Goal: Task Accomplishment & Management: Use online tool/utility

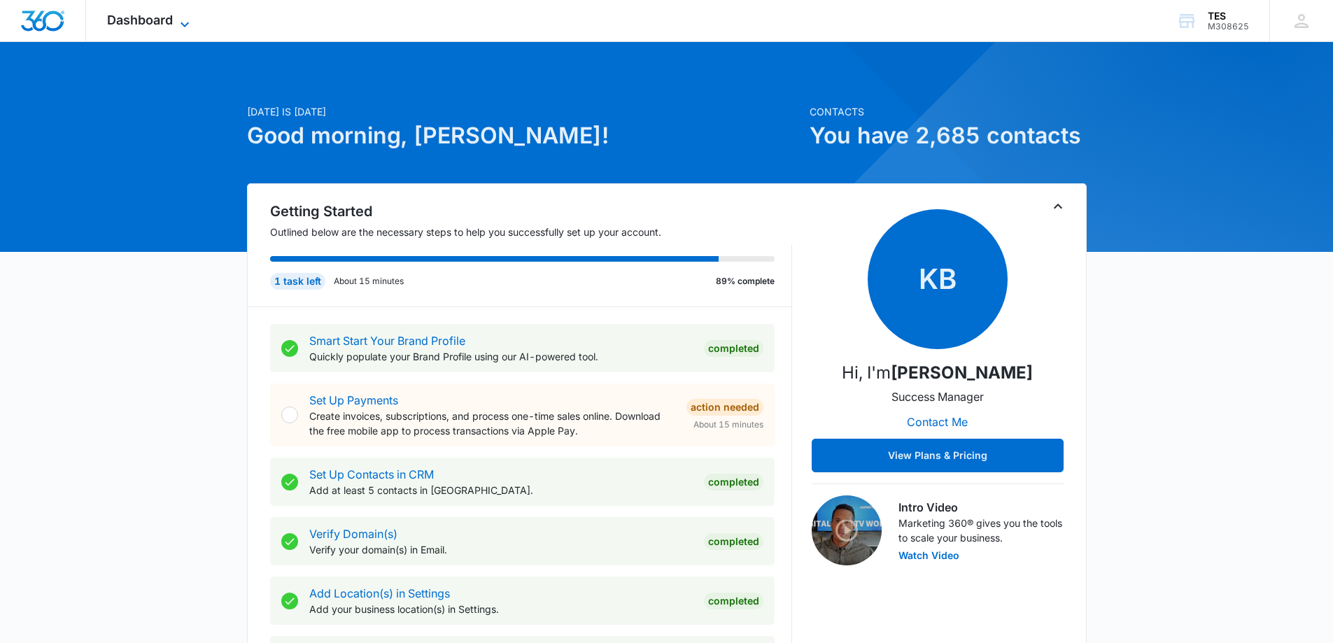
click at [156, 15] on span "Dashboard" at bounding box center [140, 20] width 66 height 15
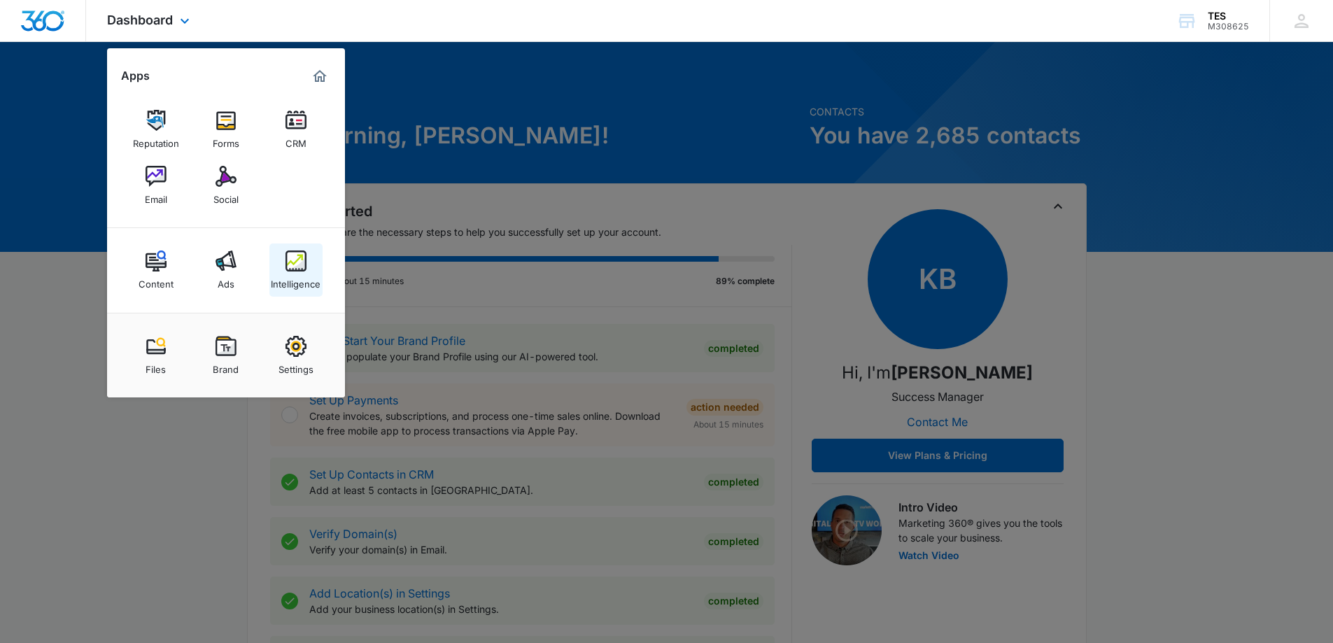
click at [304, 274] on div "Intelligence" at bounding box center [296, 281] width 50 height 18
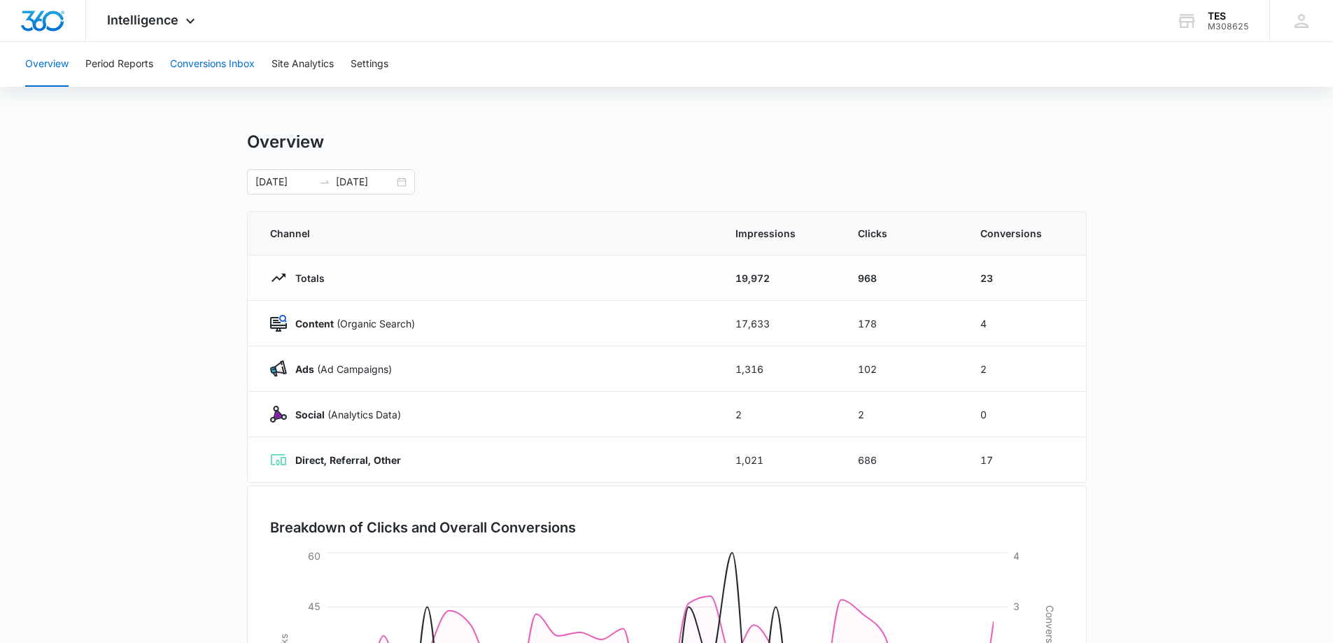
click at [196, 63] on button "Conversions Inbox" at bounding box center [212, 64] width 85 height 45
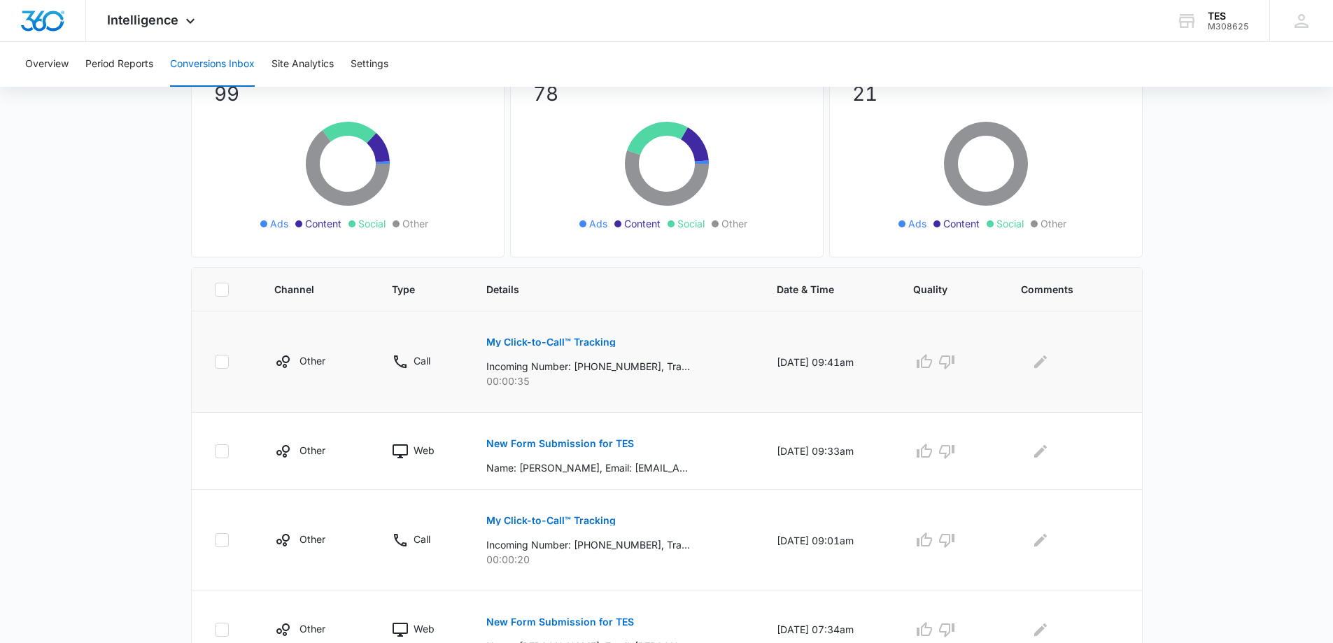
scroll to position [140, 0]
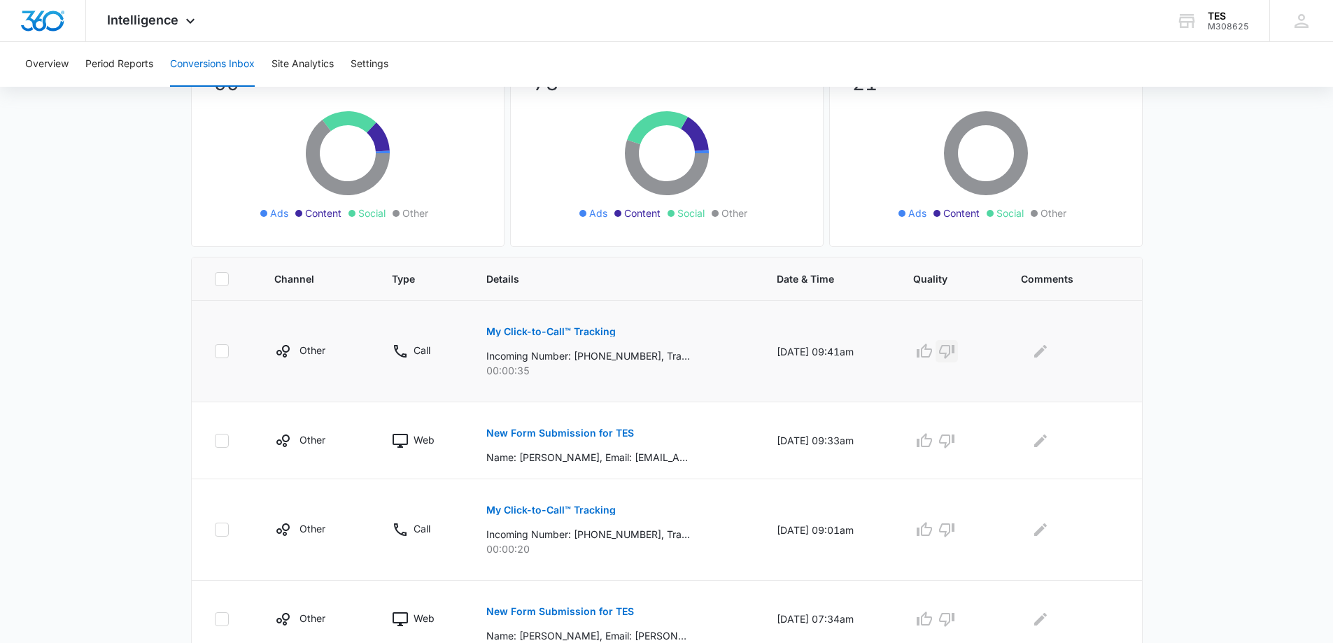
click at [951, 353] on icon "button" at bounding box center [946, 352] width 15 height 14
click at [933, 437] on icon "button" at bounding box center [924, 441] width 17 height 17
click at [955, 528] on icon "button" at bounding box center [947, 529] width 17 height 17
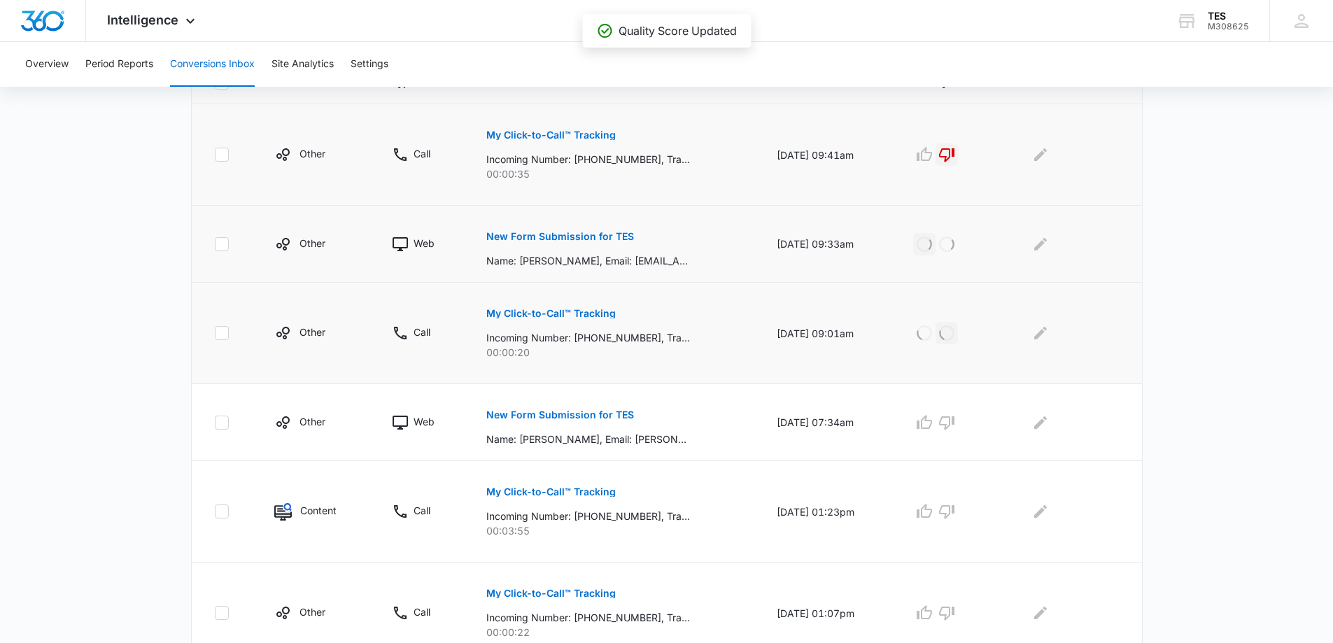
scroll to position [350, 0]
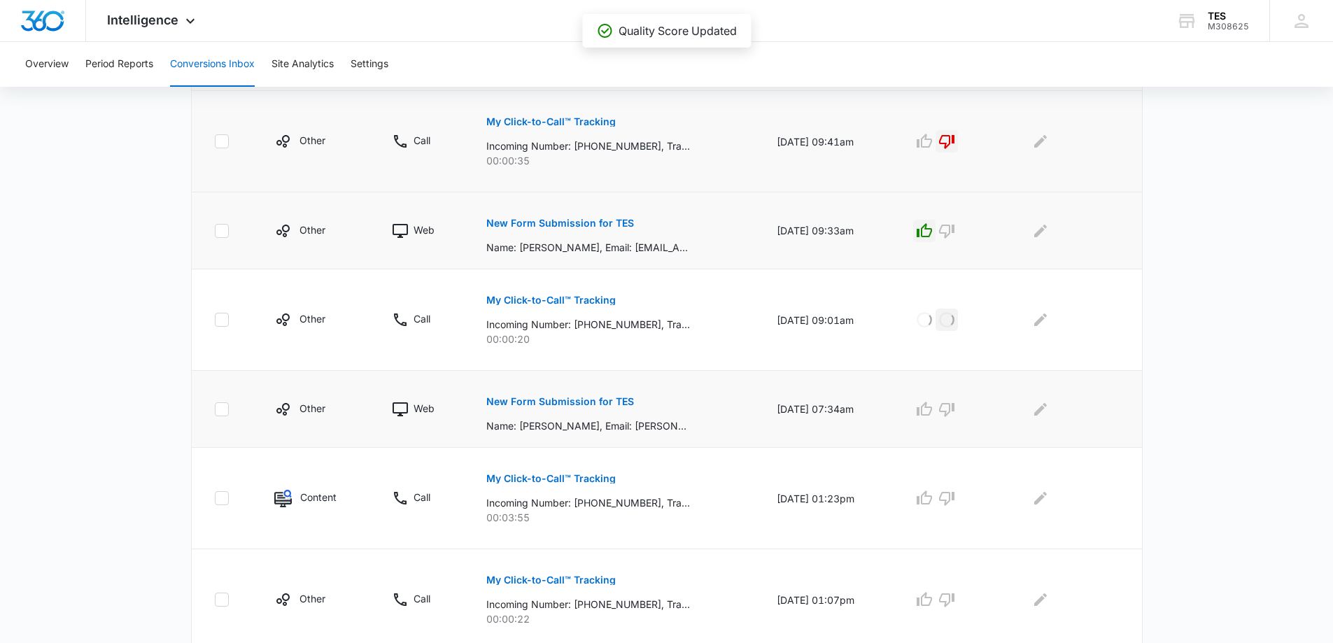
click at [566, 402] on p "New Form Submission for TES" at bounding box center [560, 402] width 148 height 10
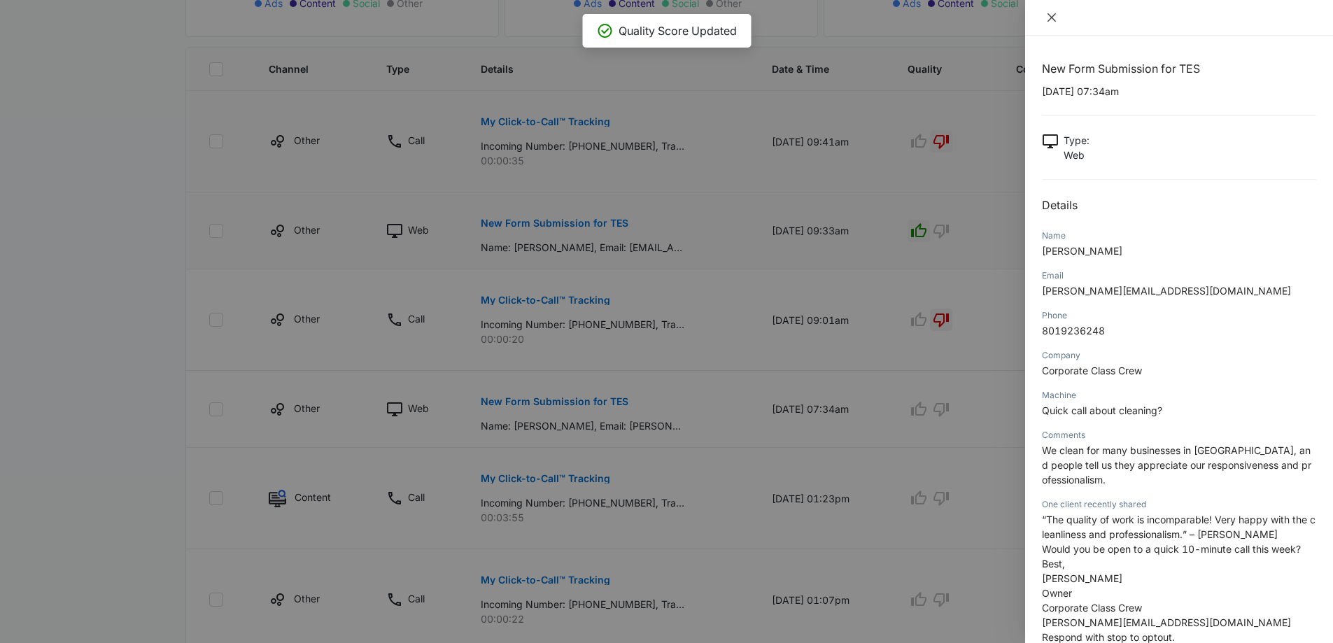
click at [1055, 16] on icon "close" at bounding box center [1051, 17] width 11 height 11
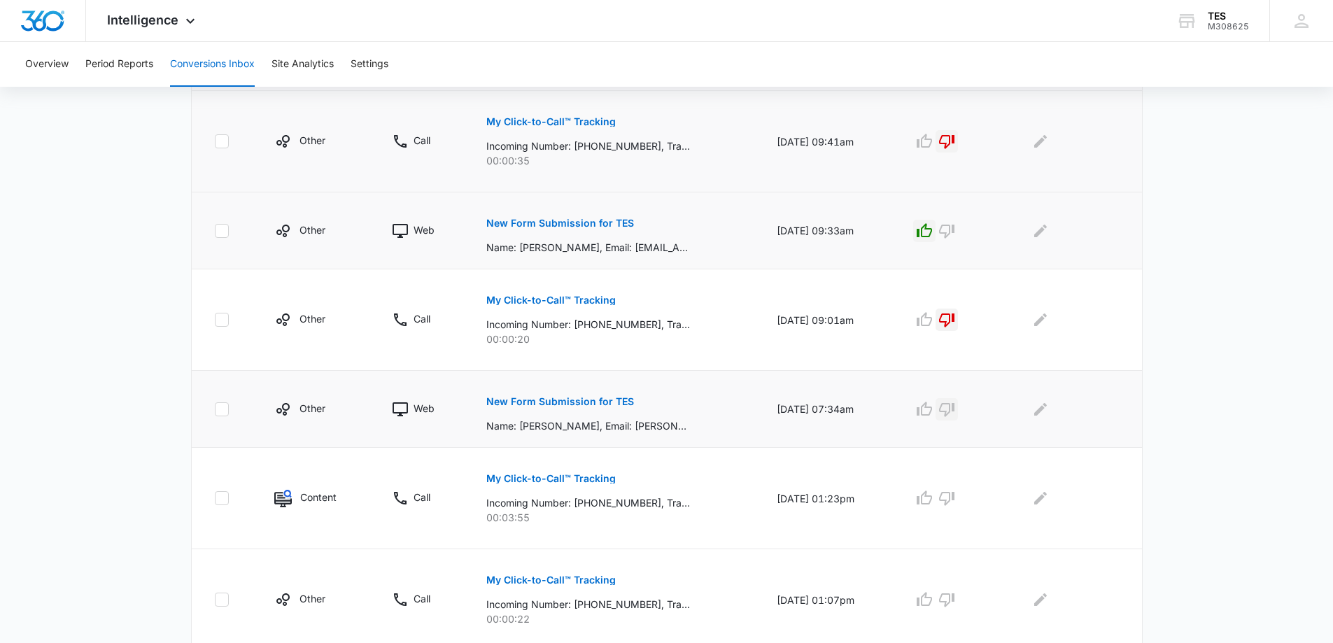
click at [955, 409] on icon "button" at bounding box center [947, 409] width 17 height 17
click at [932, 496] on icon "button" at bounding box center [924, 498] width 15 height 14
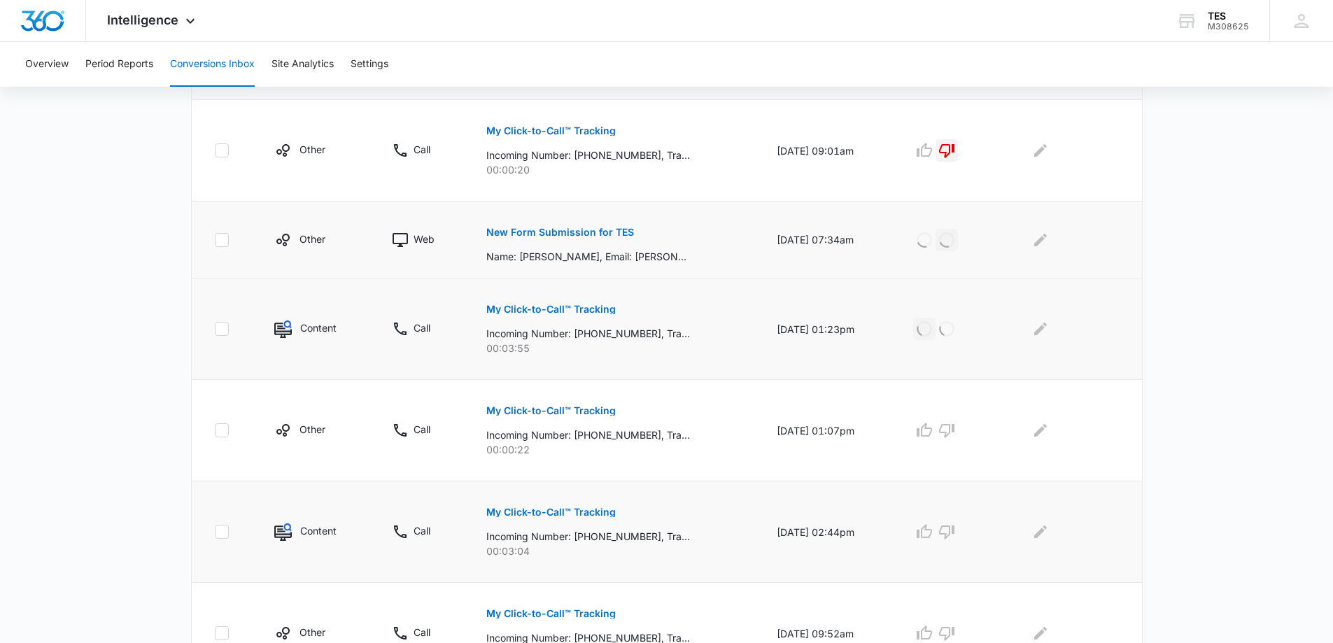
scroll to position [560, 0]
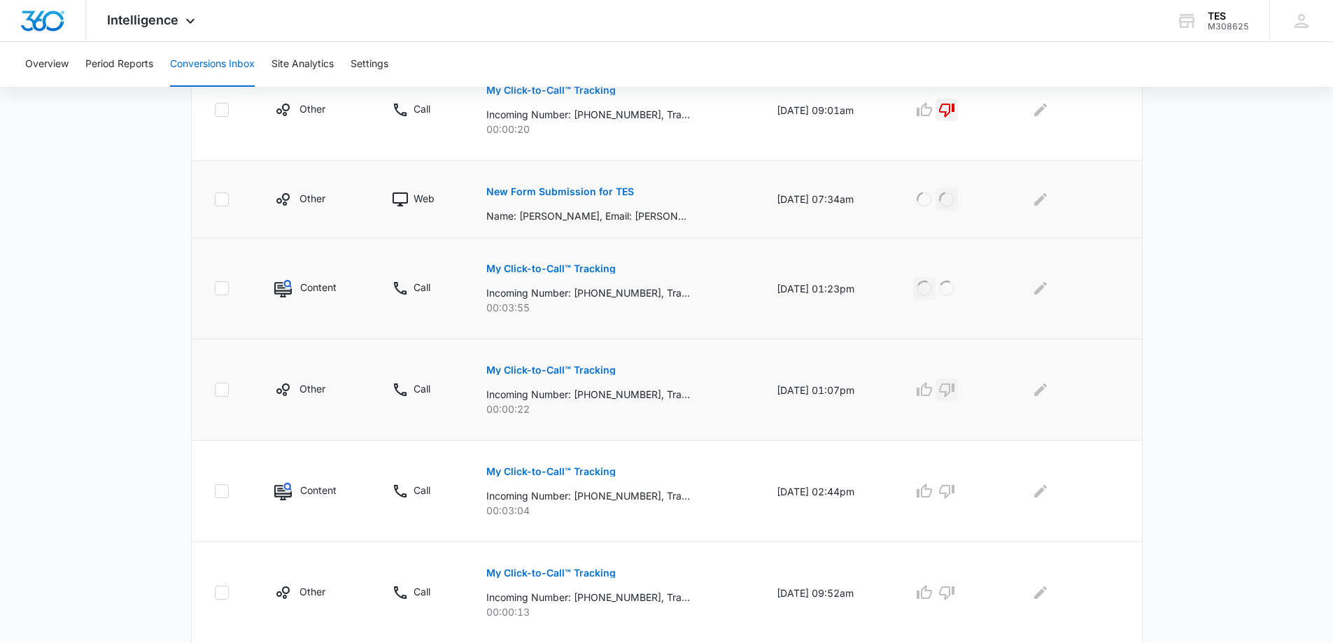
click at [955, 386] on icon "button" at bounding box center [946, 391] width 15 height 14
click at [933, 487] on icon "button" at bounding box center [924, 491] width 17 height 17
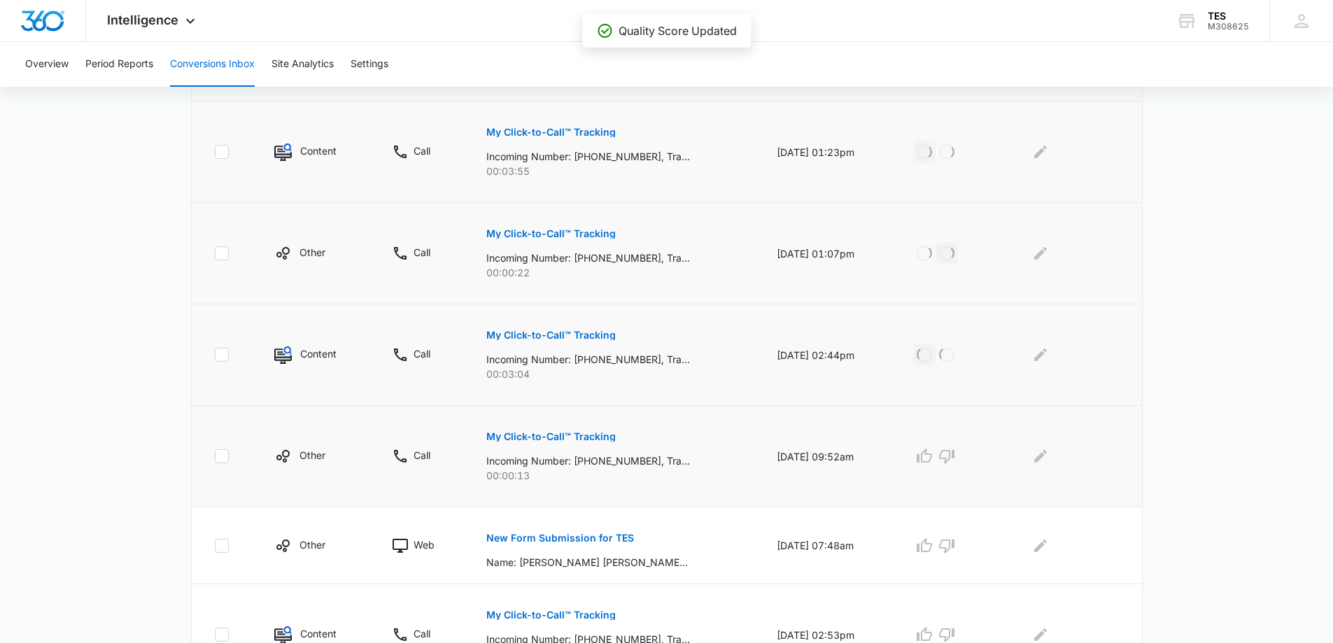
scroll to position [700, 0]
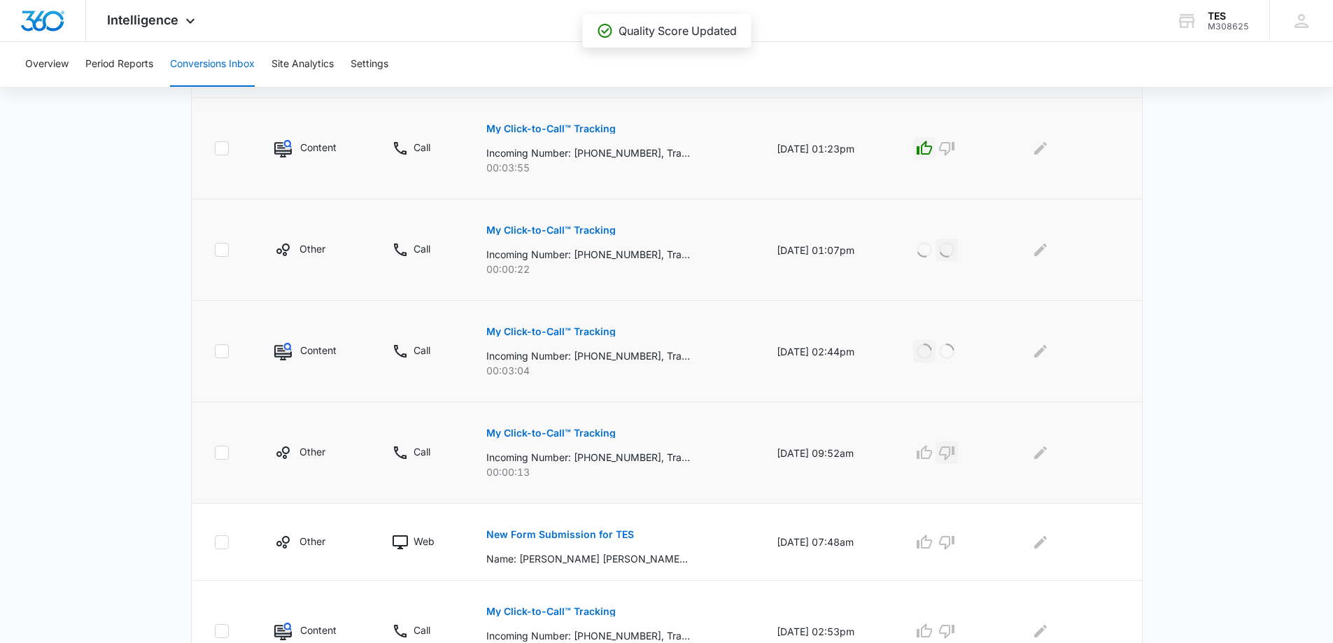
click at [955, 451] on icon "button" at bounding box center [947, 452] width 17 height 17
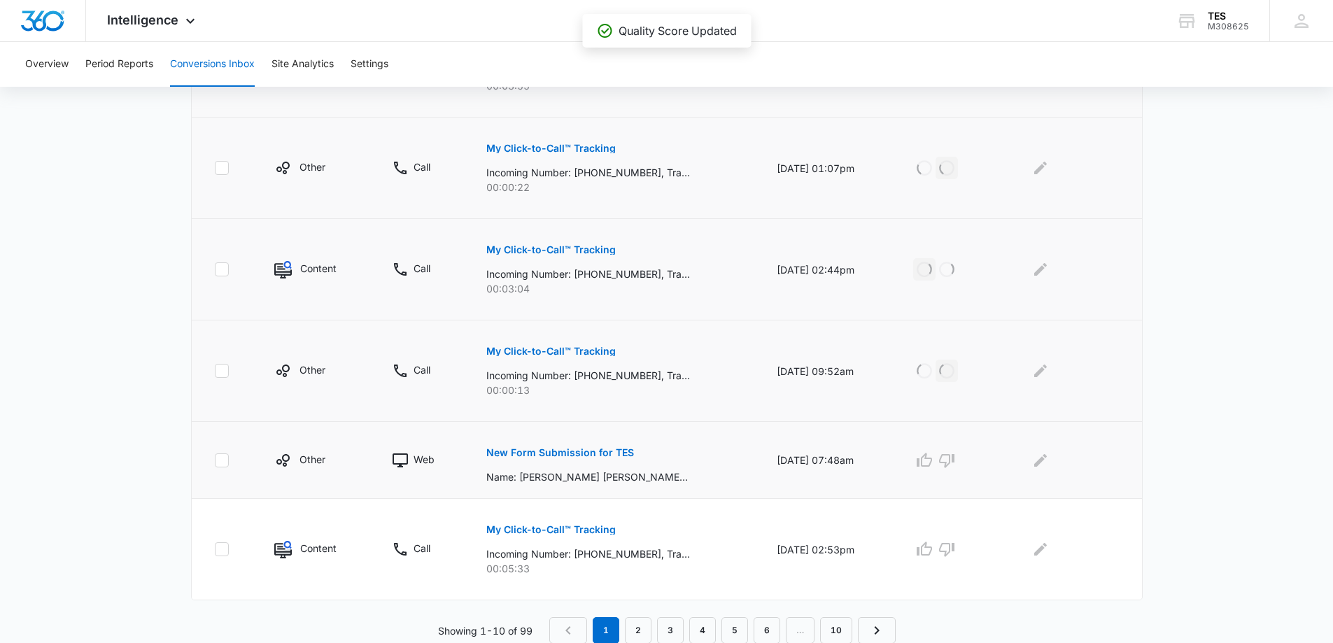
scroll to position [783, 0]
click at [573, 449] on p "New Form Submission for TES" at bounding box center [560, 452] width 148 height 10
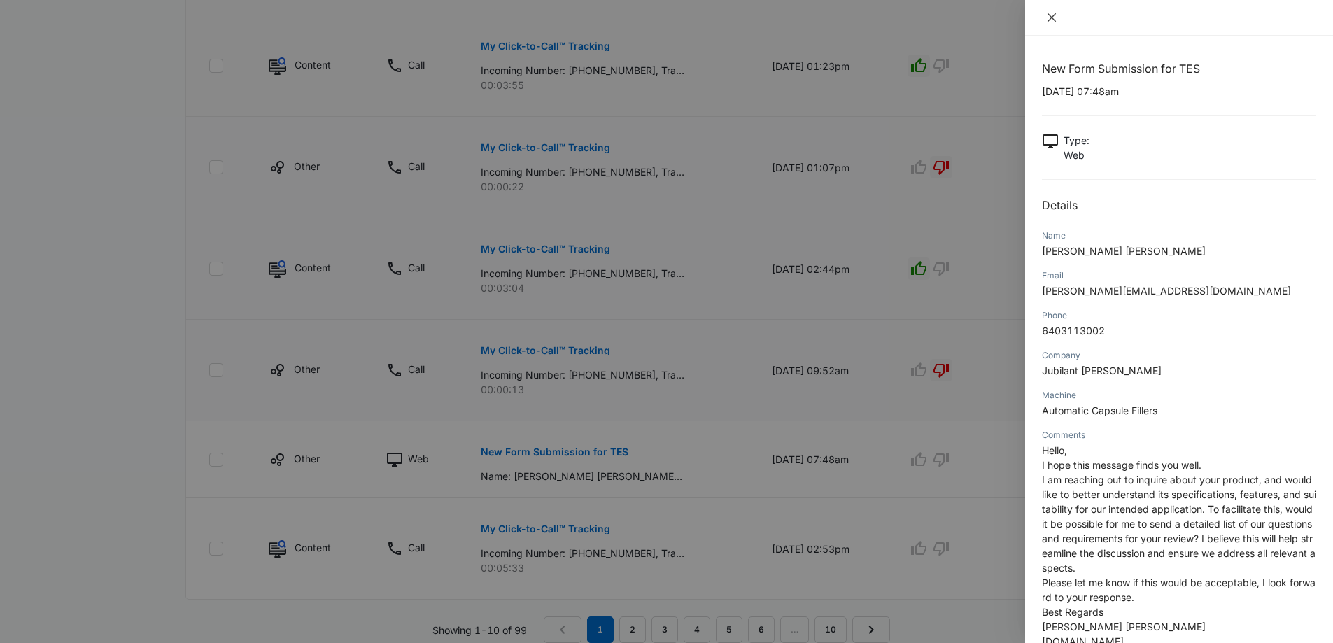
click at [1051, 20] on icon "close" at bounding box center [1051, 17] width 11 height 11
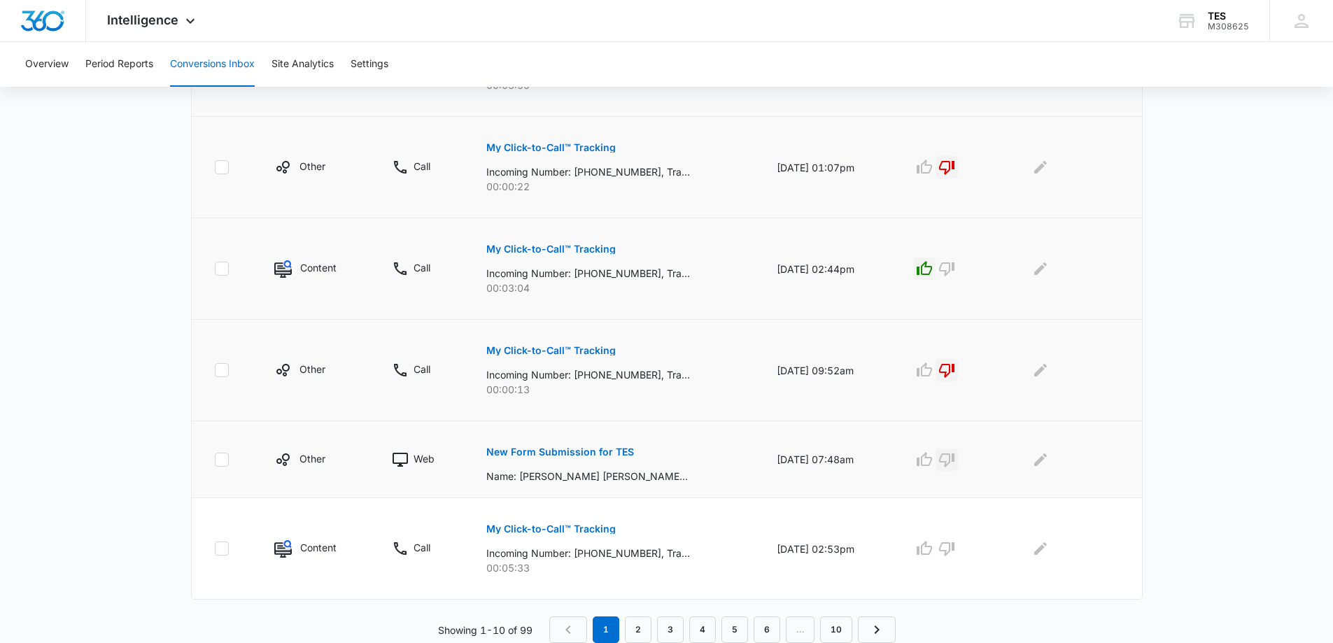
click at [955, 456] on icon "button" at bounding box center [947, 459] width 17 height 17
click at [932, 547] on icon "button" at bounding box center [924, 548] width 17 height 17
click at [881, 629] on icon "Next Page" at bounding box center [877, 630] width 17 height 17
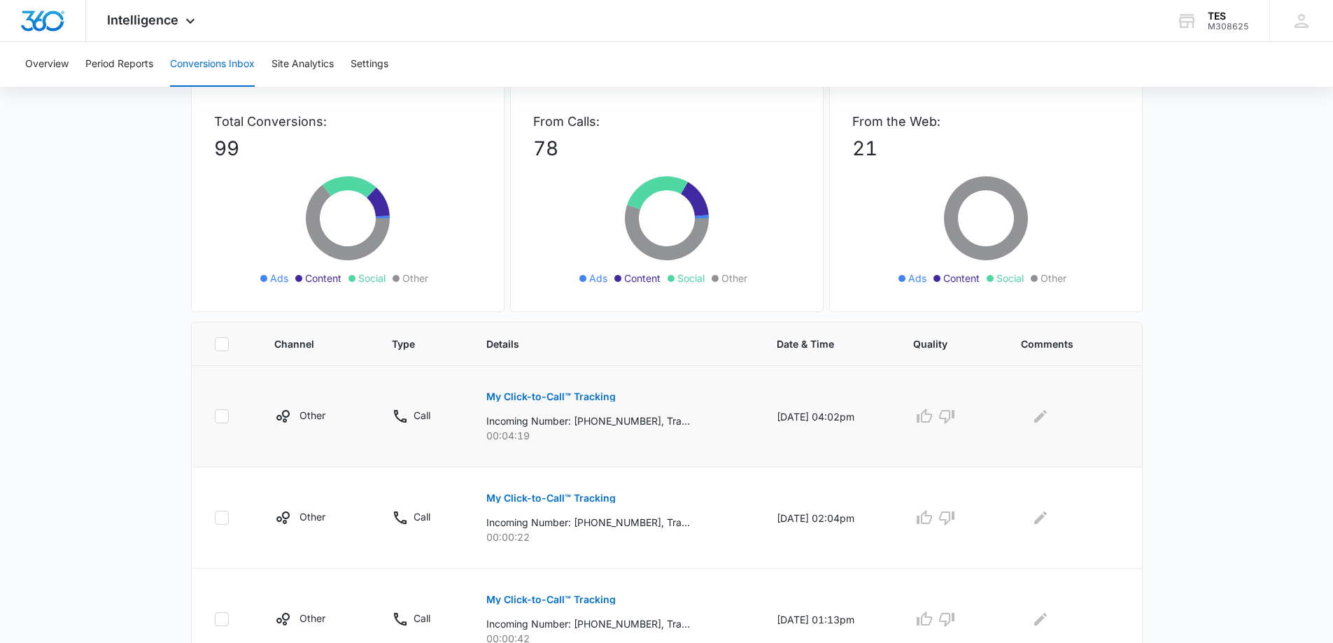
scroll to position [0, 0]
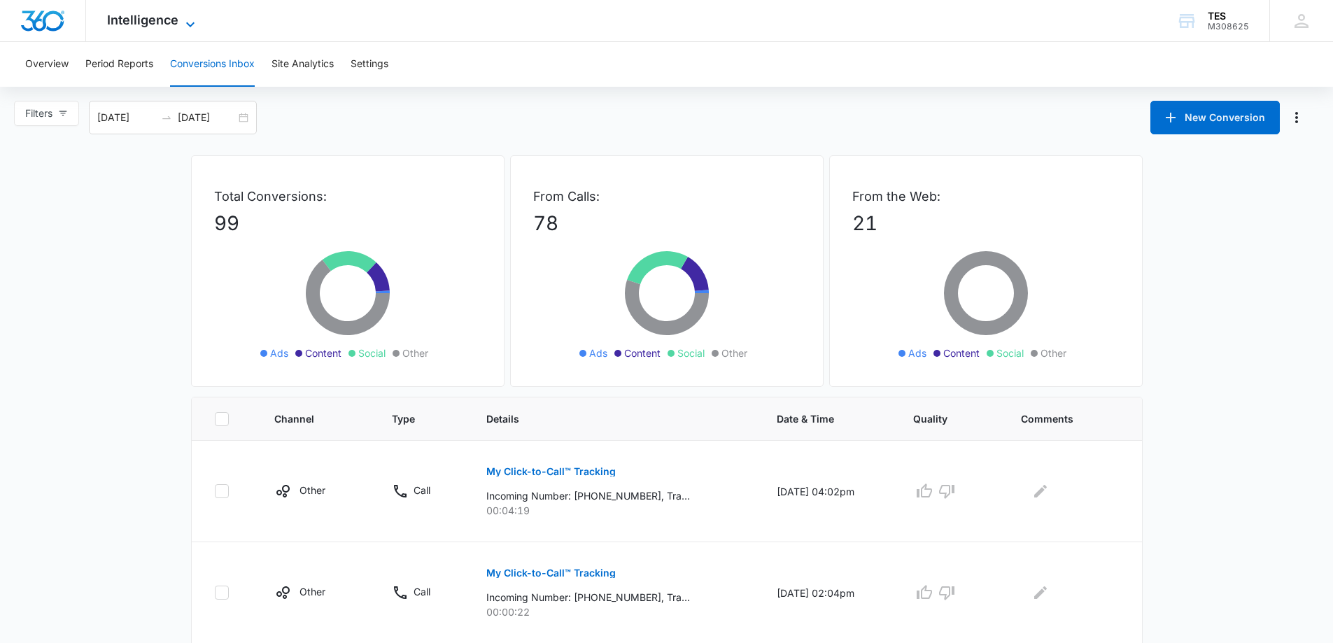
click at [162, 13] on span "Intelligence" at bounding box center [142, 20] width 71 height 15
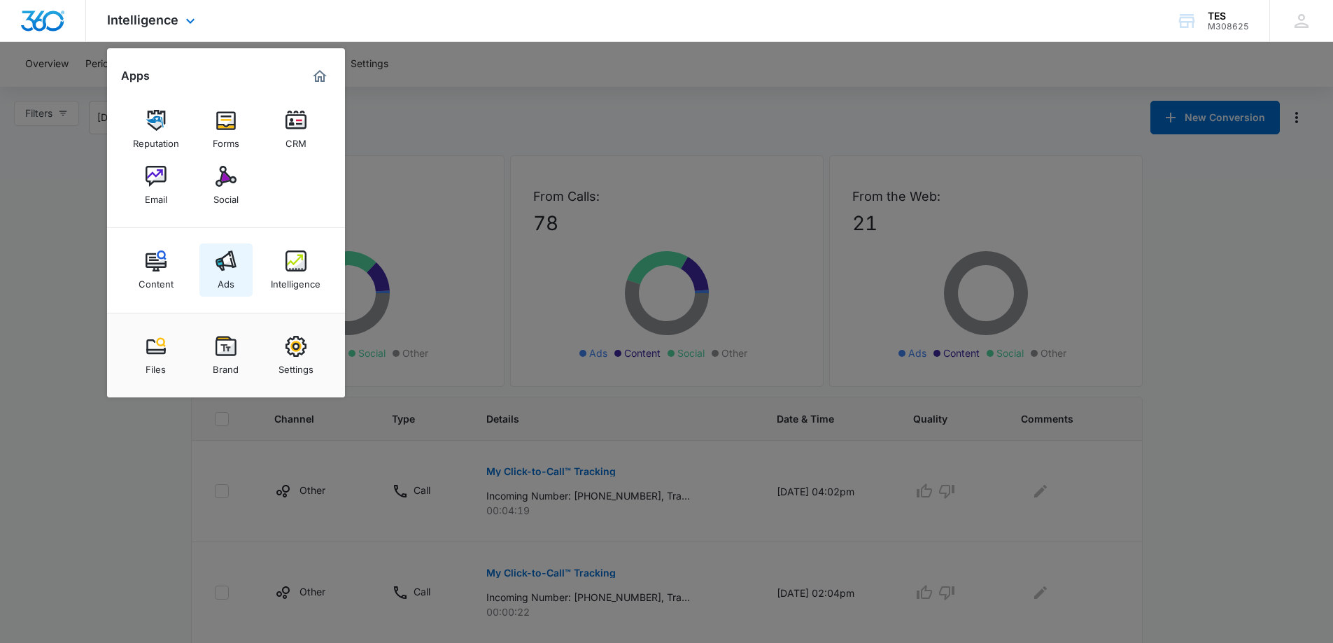
click at [226, 263] on img at bounding box center [226, 261] width 21 height 21
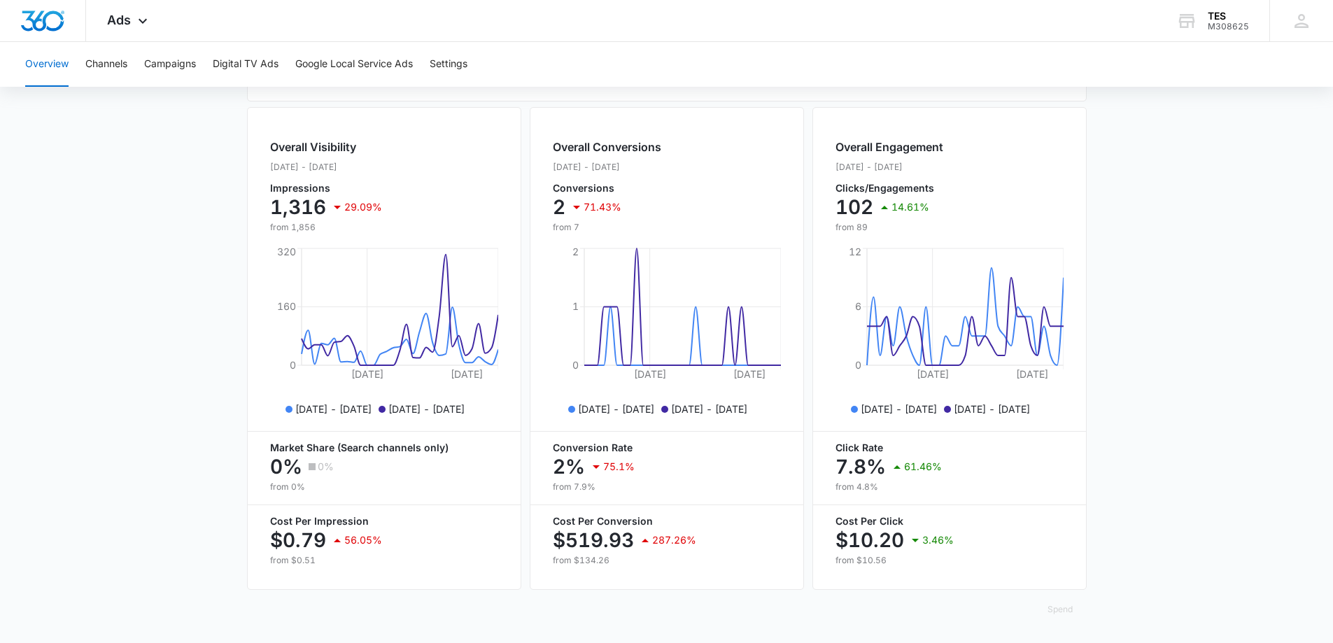
scroll to position [504, 0]
click at [174, 64] on button "Campaigns" at bounding box center [170, 64] width 52 height 45
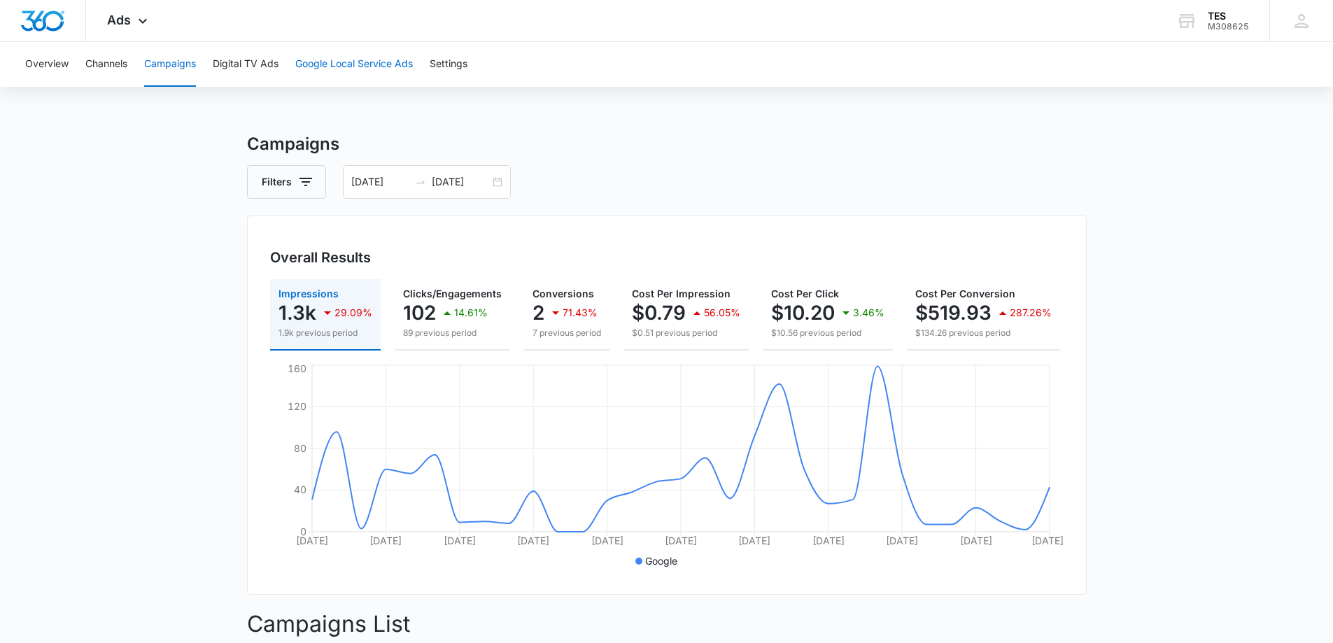
click at [383, 60] on button "Google Local Service Ads" at bounding box center [354, 64] width 118 height 45
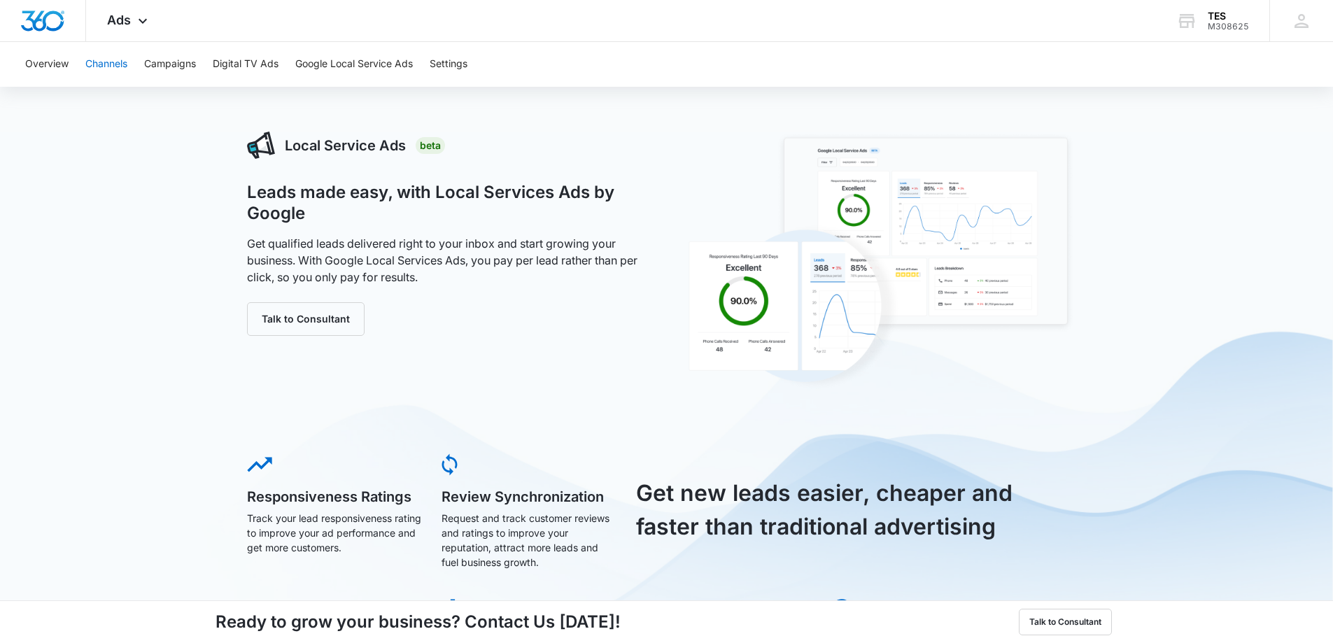
click at [105, 63] on button "Channels" at bounding box center [106, 64] width 42 height 45
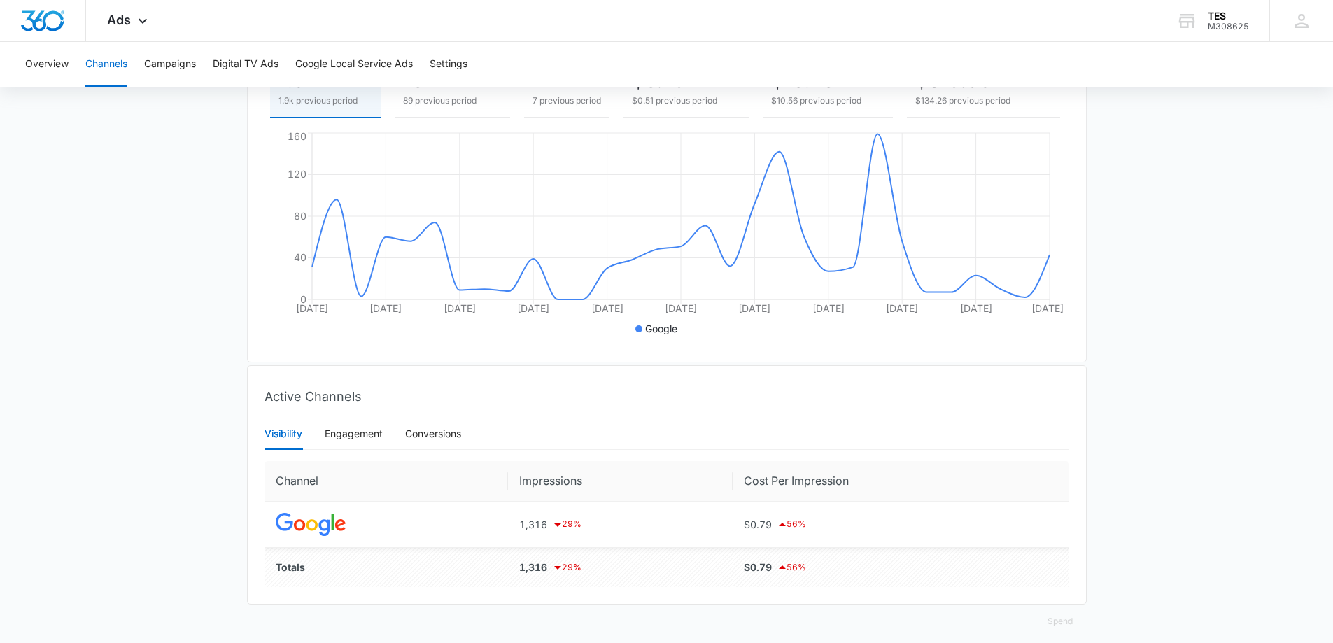
scroll to position [255, 0]
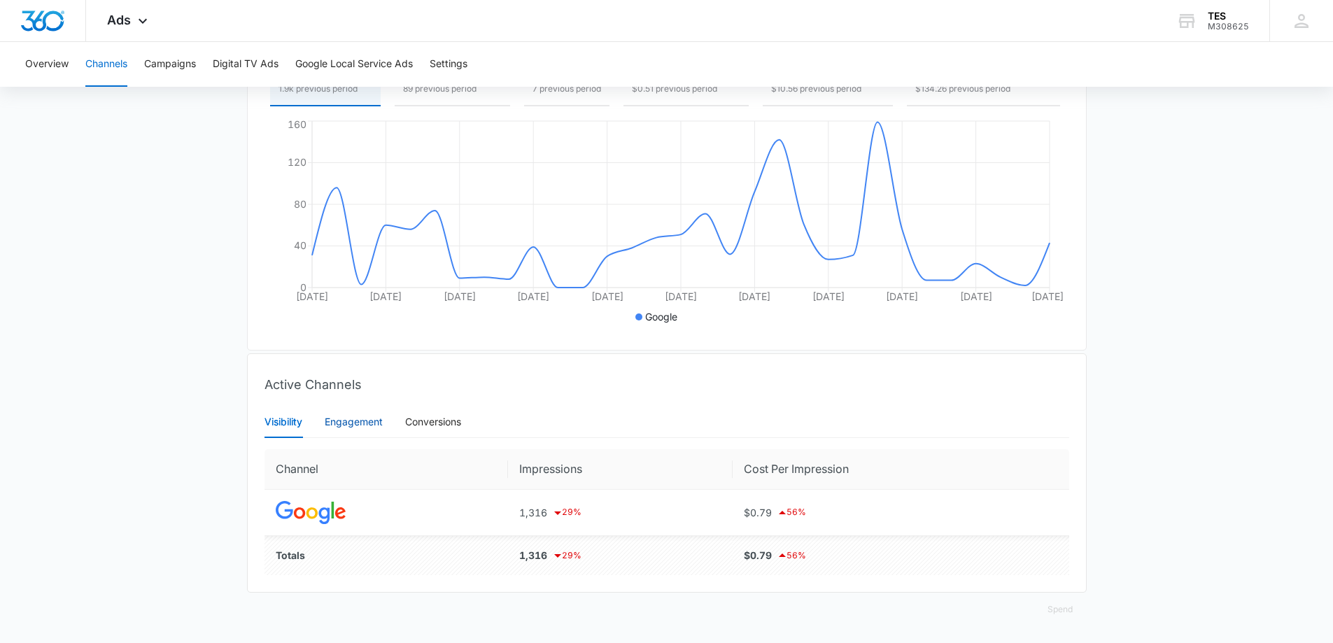
click at [372, 421] on div "Engagement" at bounding box center [354, 421] width 58 height 15
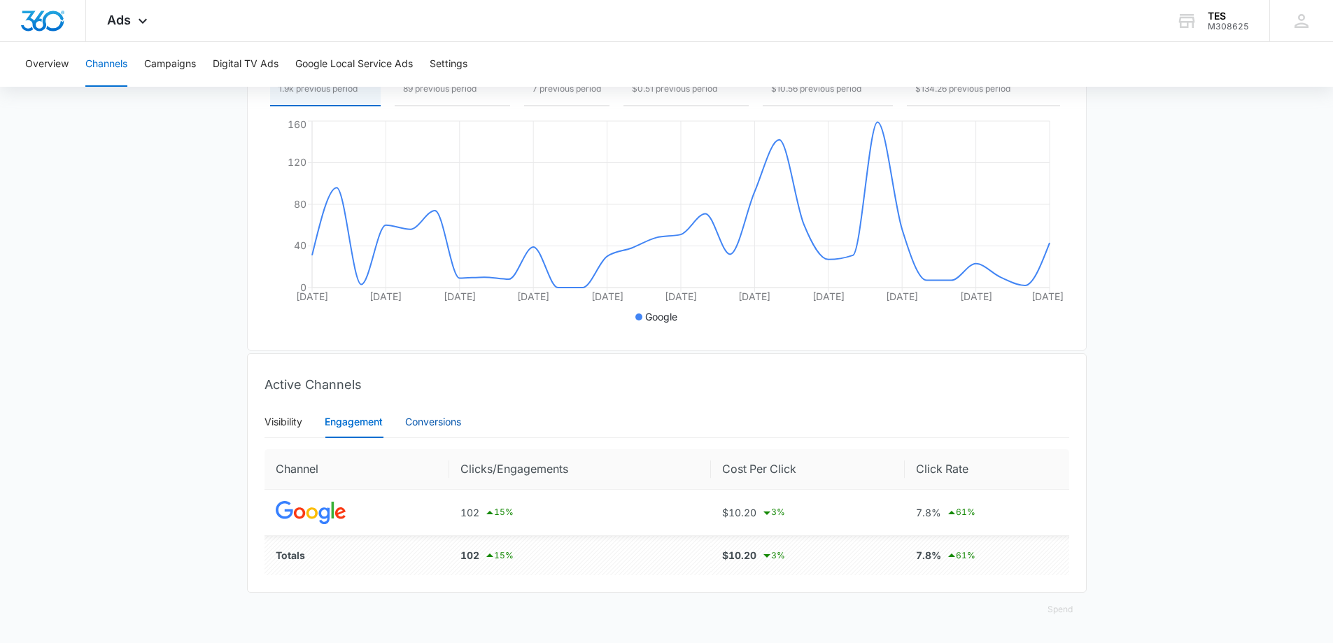
click at [425, 422] on div "Conversions" at bounding box center [433, 421] width 56 height 15
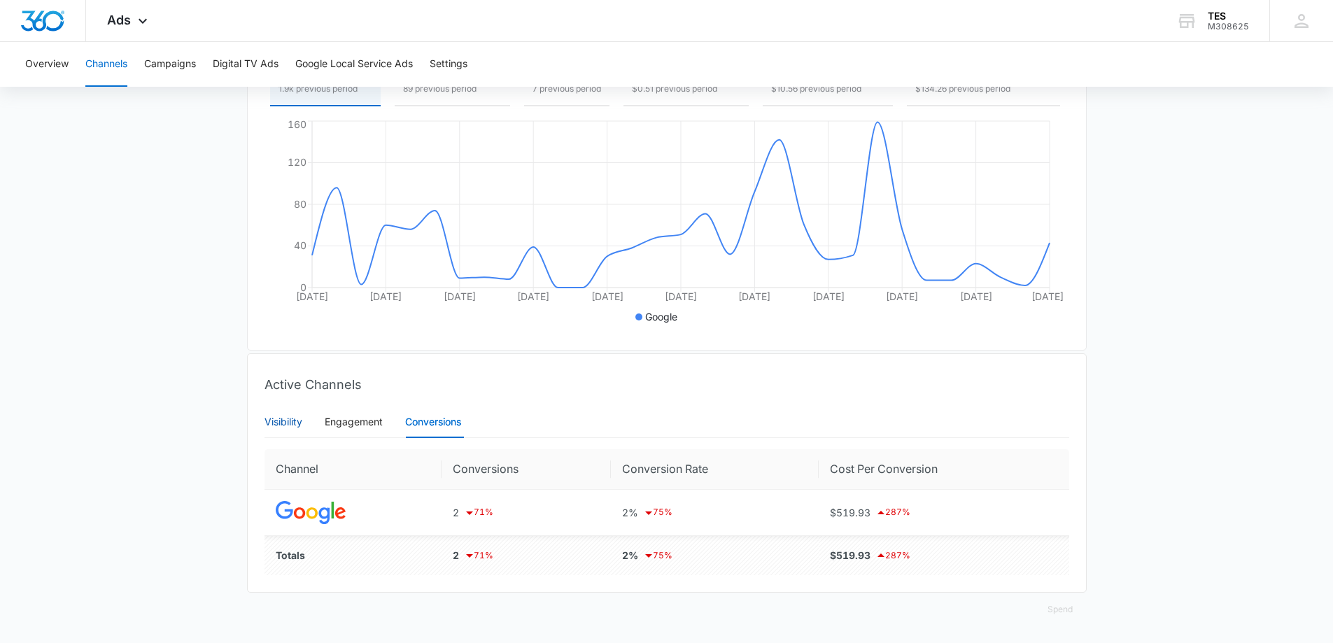
click at [282, 423] on div "Visibility" at bounding box center [284, 421] width 38 height 15
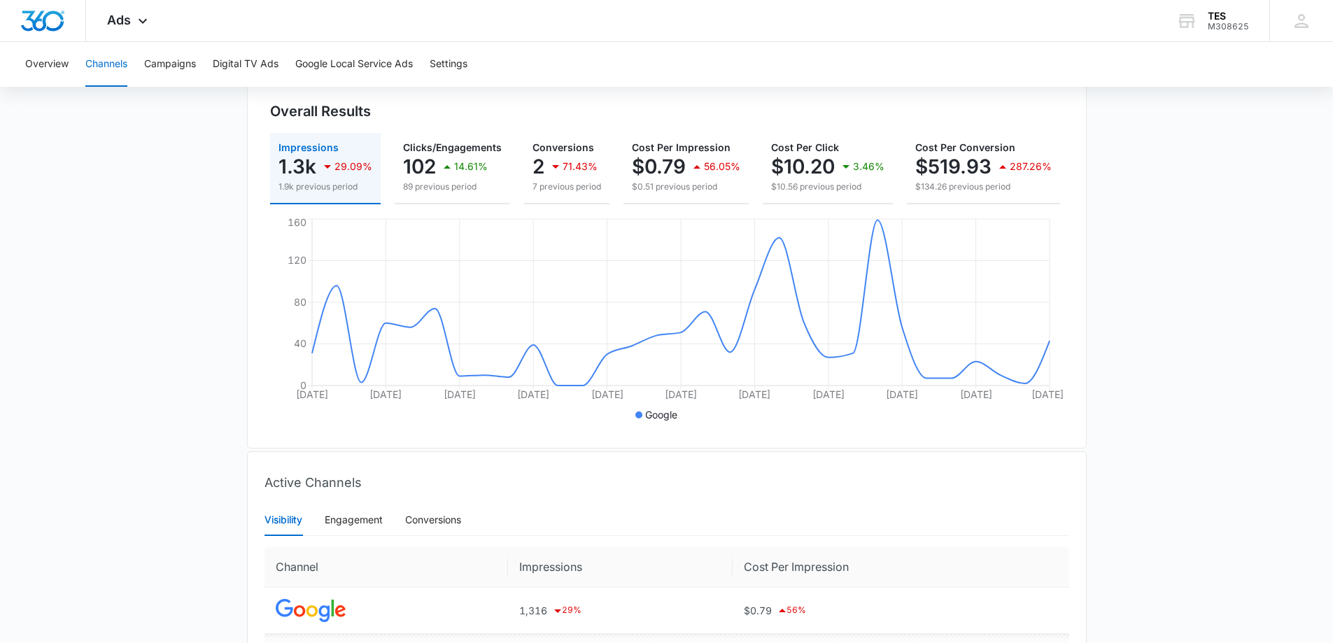
scroll to position [0, 0]
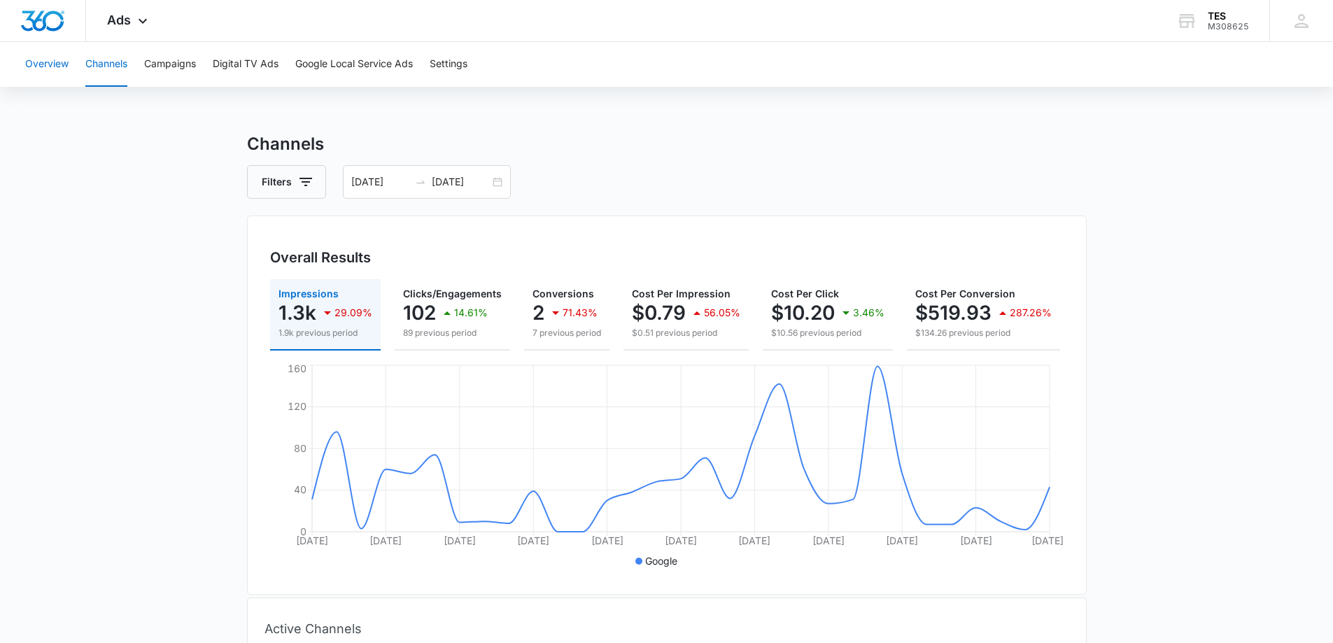
click at [45, 60] on button "Overview" at bounding box center [46, 64] width 43 height 45
